Goal: Information Seeking & Learning: Learn about a topic

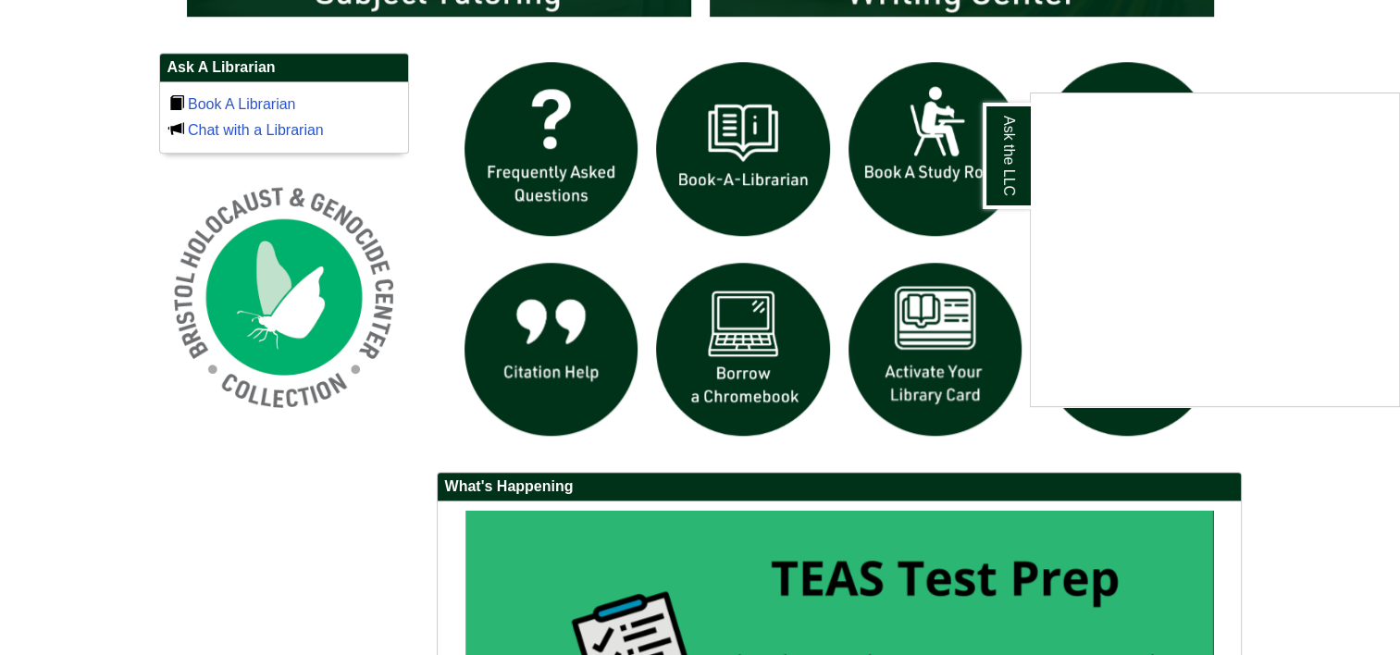
scroll to position [446, 0]
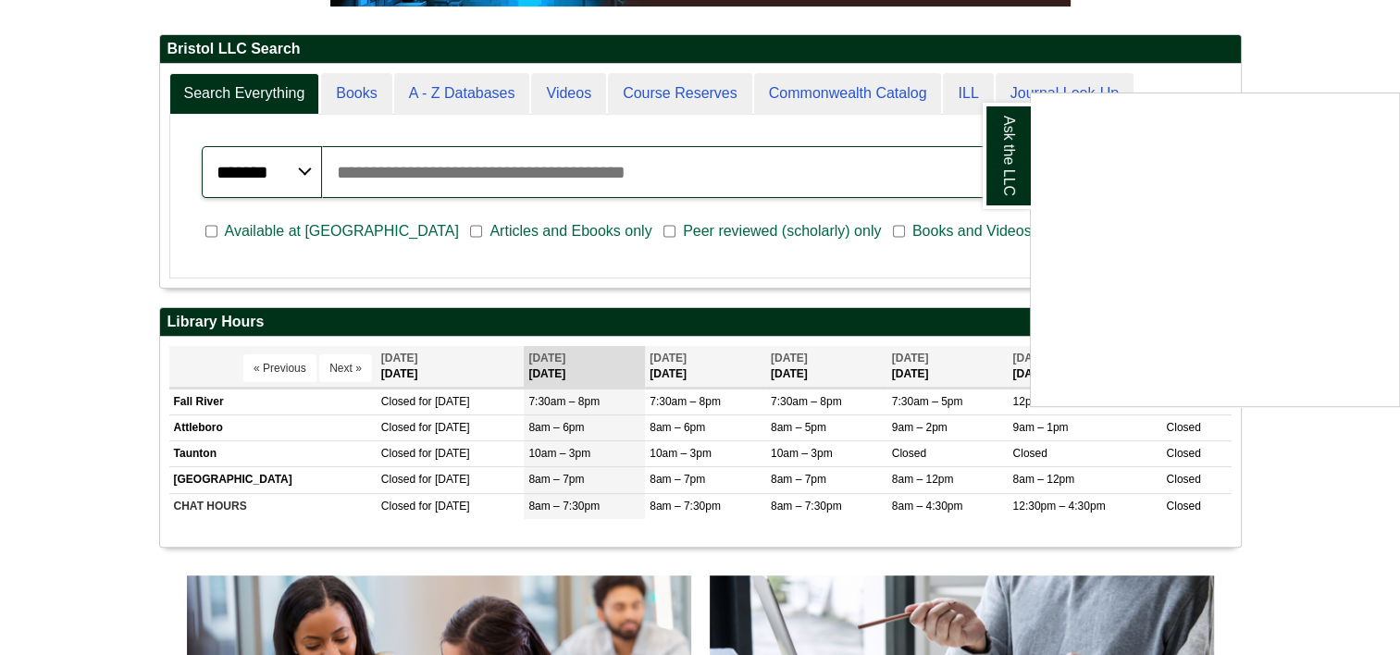
click at [1262, 59] on div "Ask the LLC" at bounding box center [700, 327] width 1400 height 655
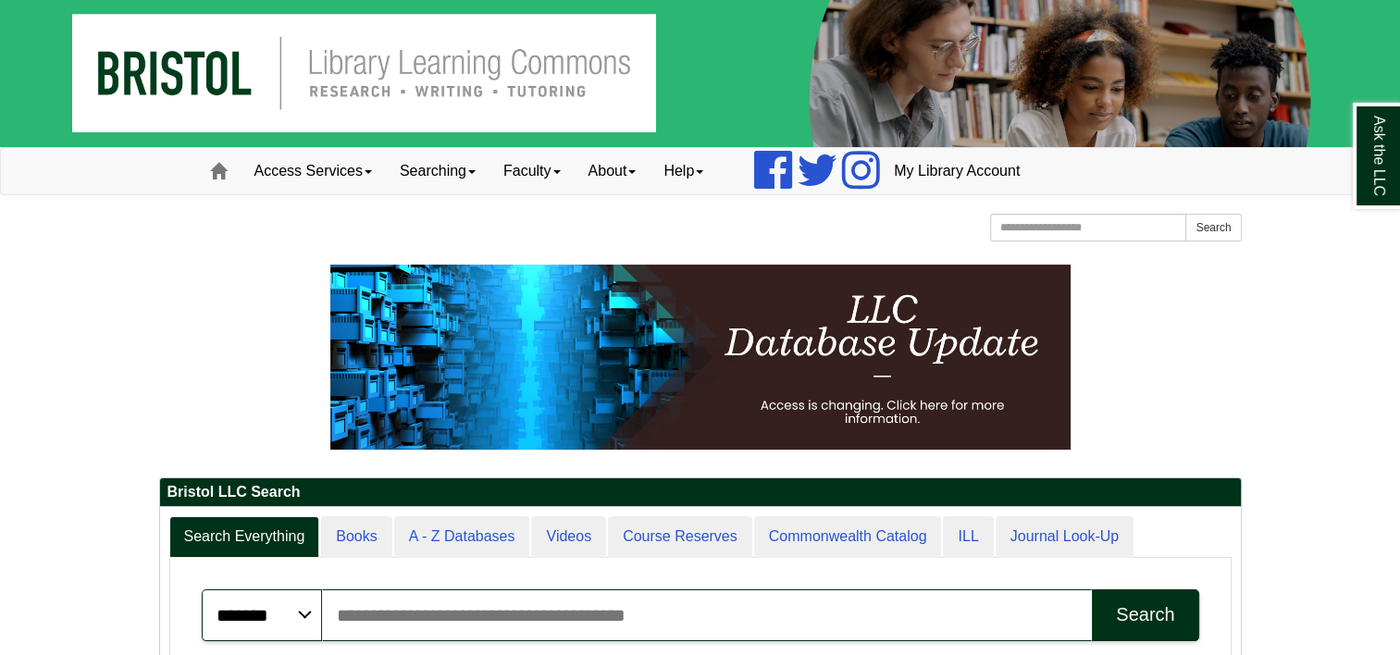
scroll to position [0, 0]
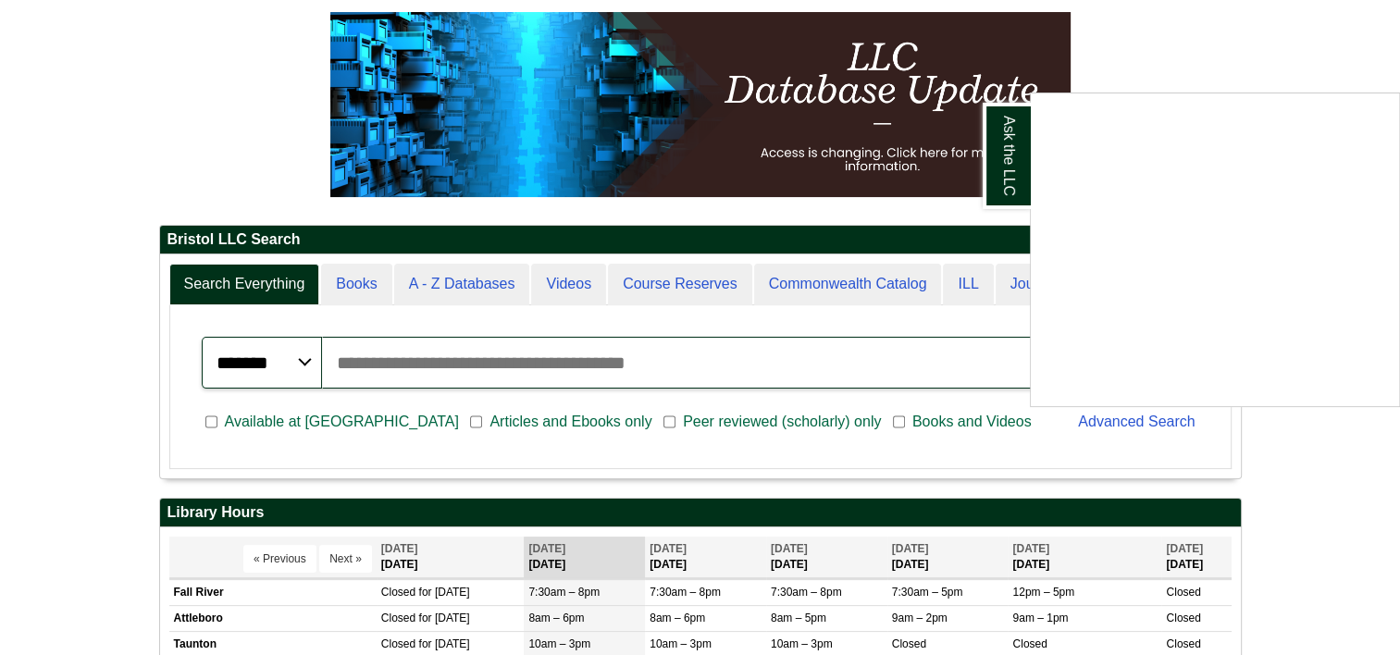
scroll to position [248, 0]
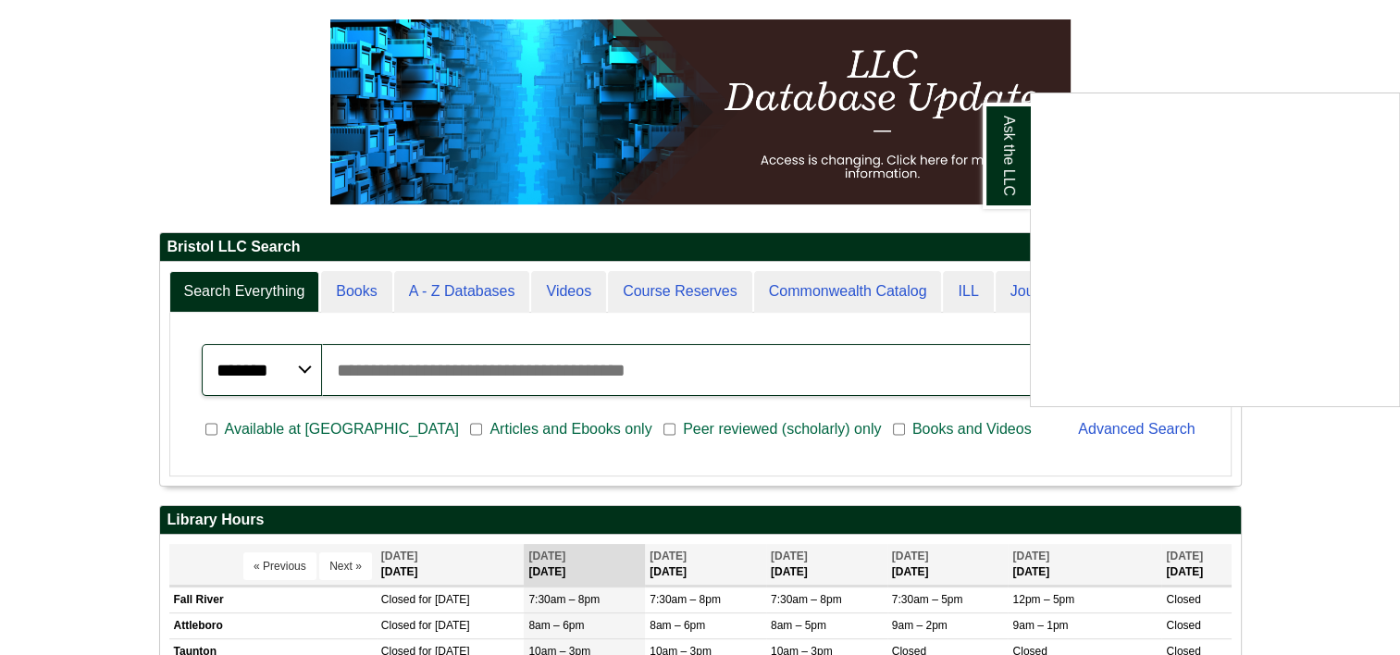
click at [713, 419] on span "Peer reviewed (scholarly) only" at bounding box center [782, 429] width 213 height 22
click at [718, 452] on div "Available at Bristol Articles and Ebooks only Peer reviewed (scholarly) only Bo…" at bounding box center [629, 431] width 877 height 48
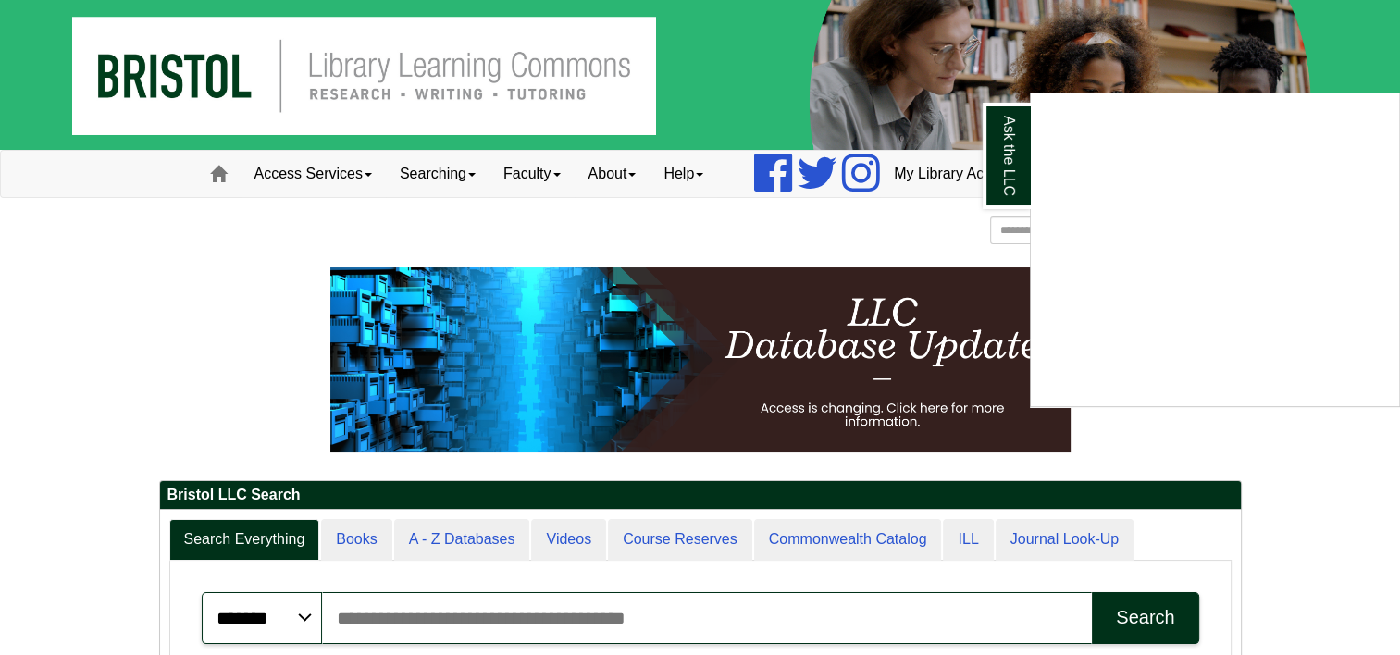
scroll to position [259, 249]
click at [1006, 168] on link "Ask the LLC" at bounding box center [1007, 156] width 48 height 106
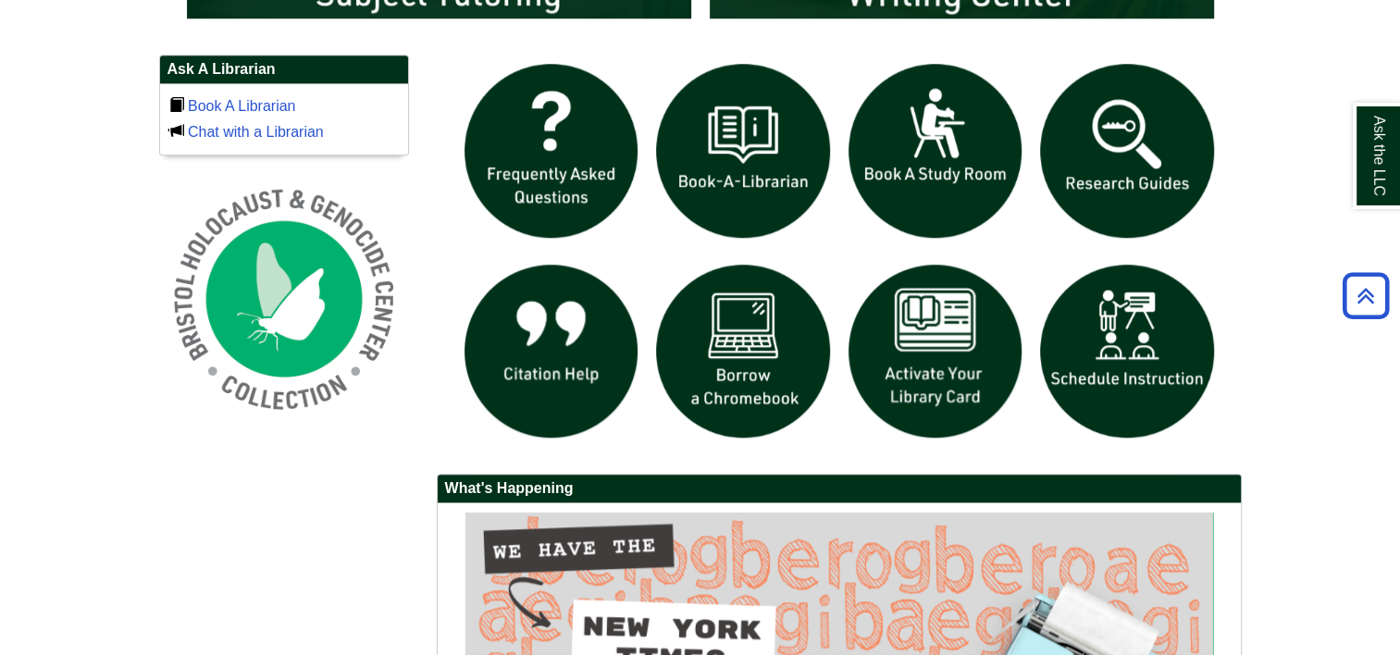
scroll to position [1270, 0]
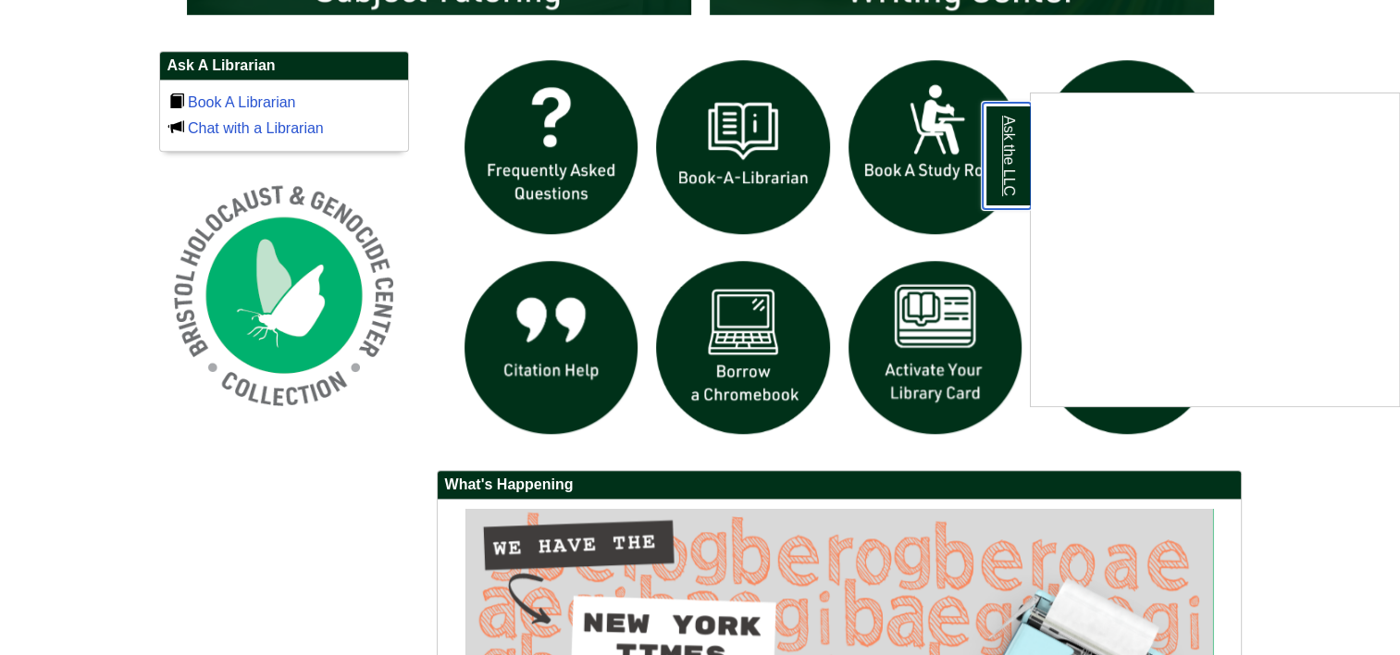
click at [1016, 133] on link "Ask the LLC" at bounding box center [1007, 156] width 48 height 106
